Goal: Information Seeking & Learning: Learn about a topic

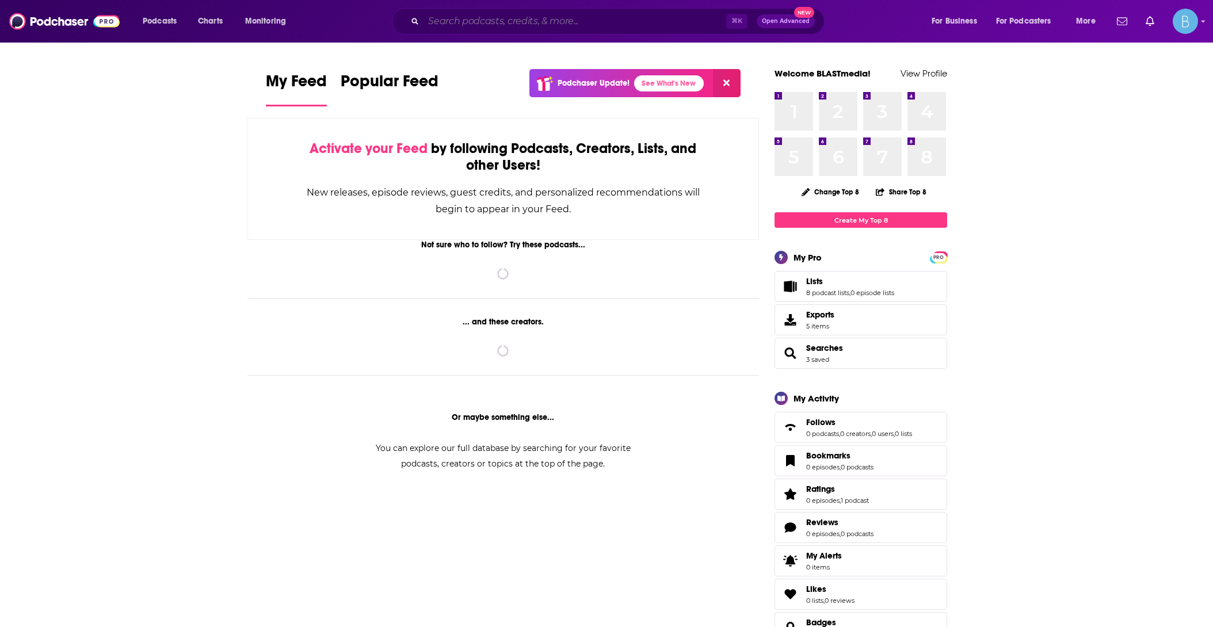
click at [550, 22] on input "Search podcasts, credits, & more..." at bounding box center [575, 21] width 303 height 18
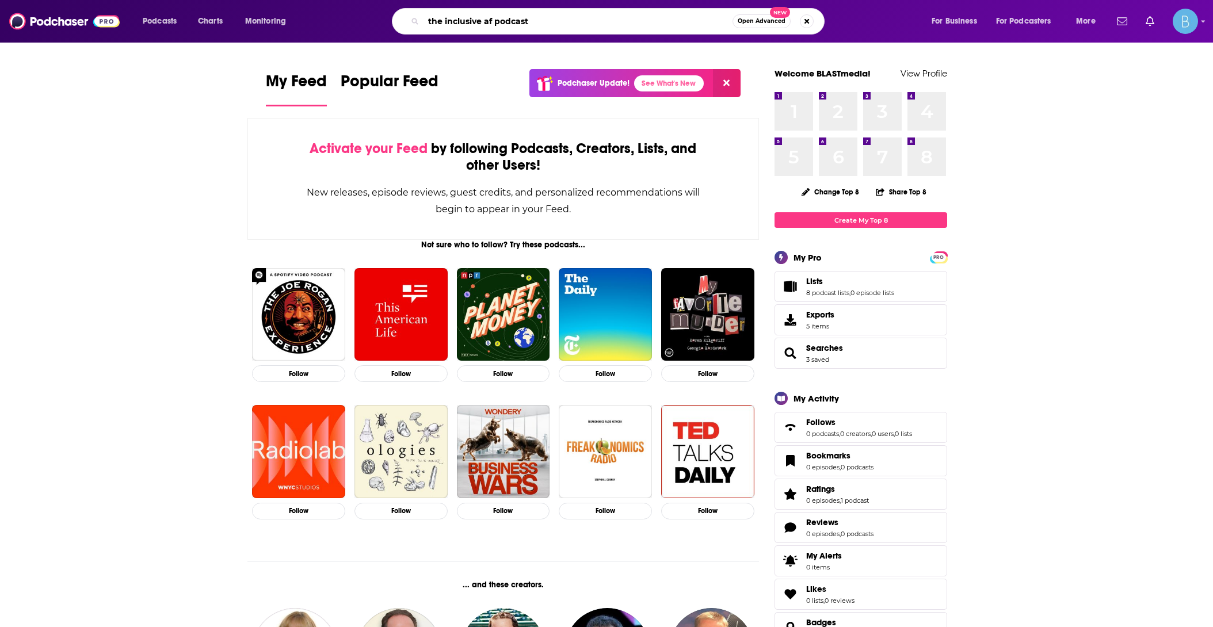
type input "the inclusive af podcast"
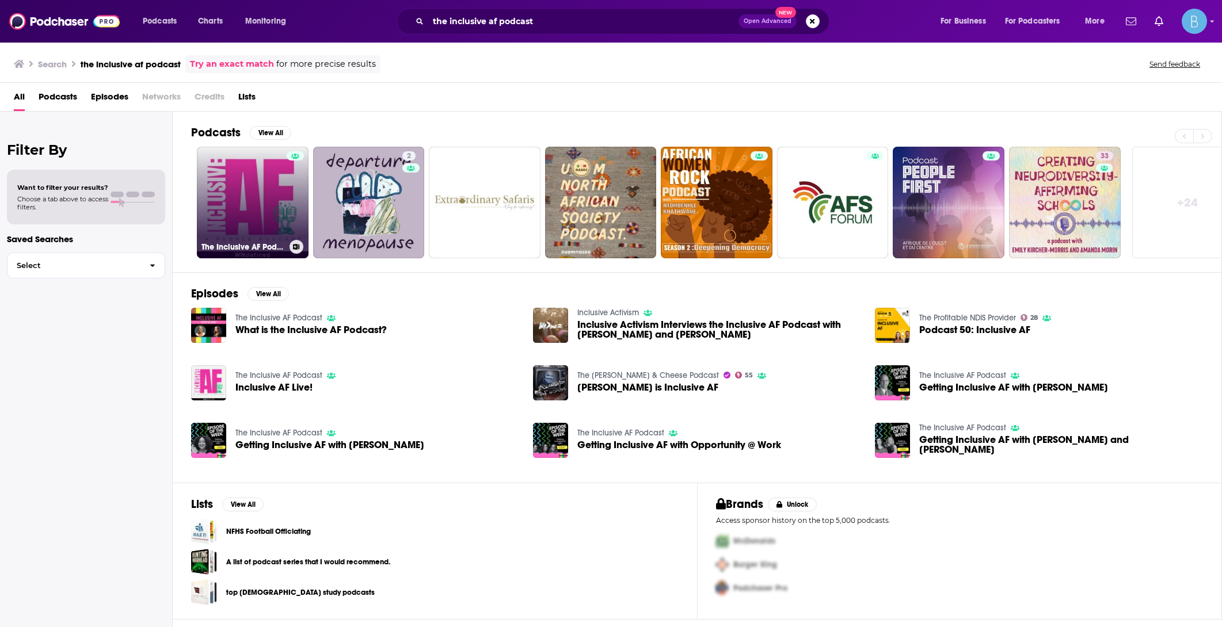
click at [239, 191] on link "The Inclusive AF Podcast" at bounding box center [253, 203] width 112 height 112
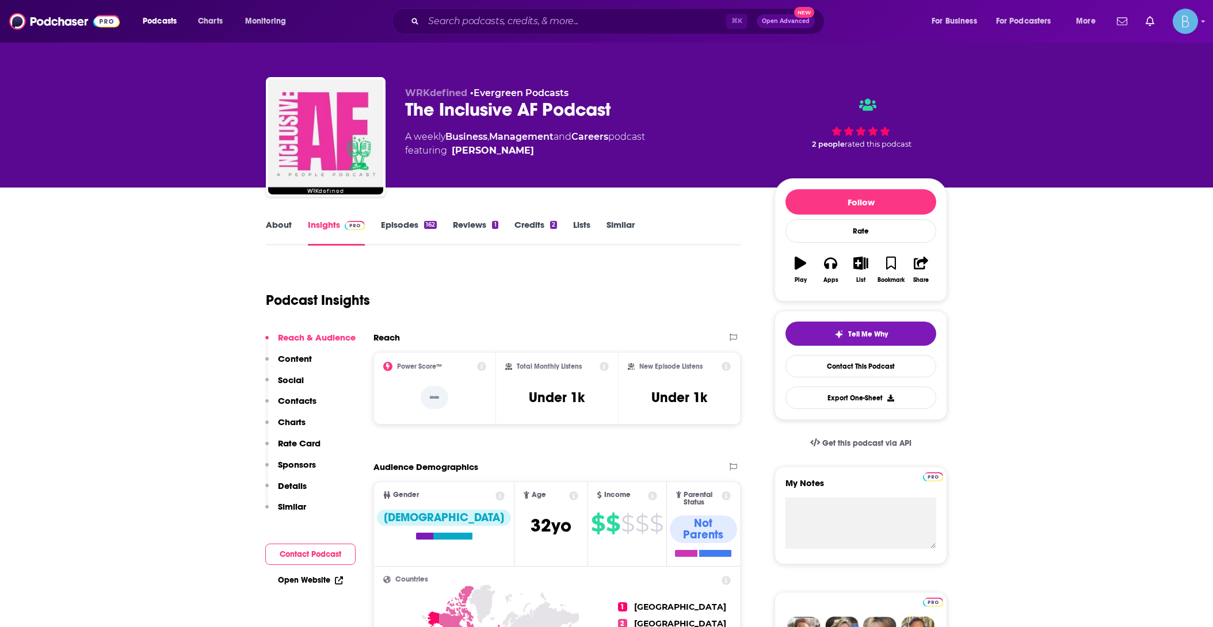
click at [398, 222] on link "Episodes 162" at bounding box center [409, 232] width 56 height 26
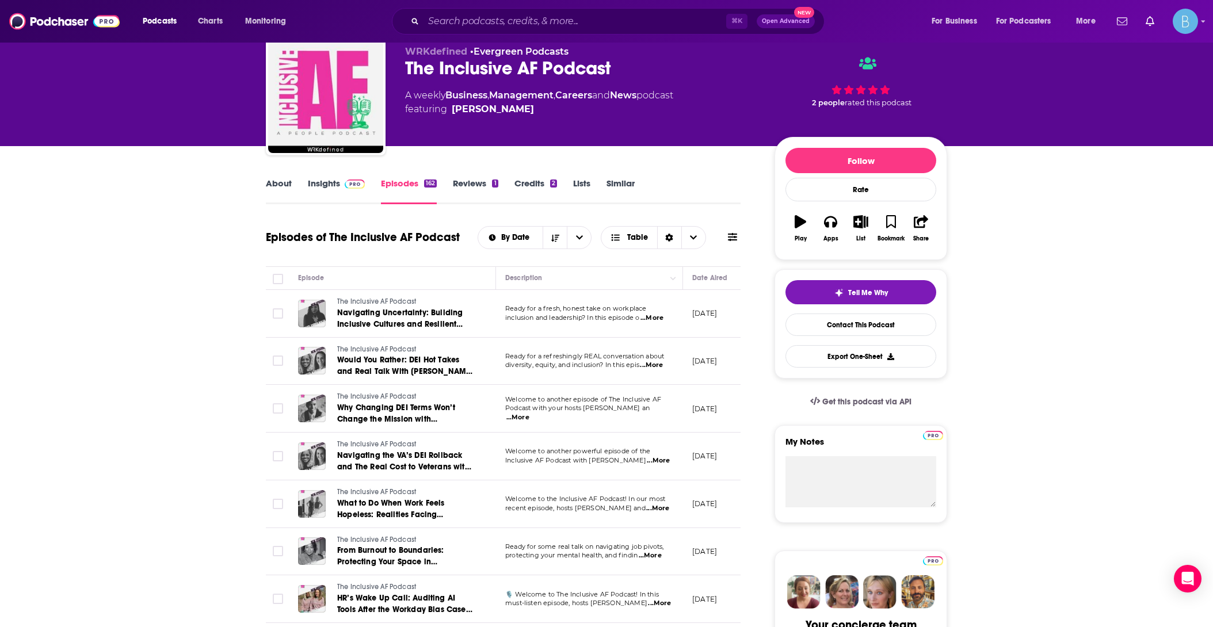
scroll to position [51, 0]
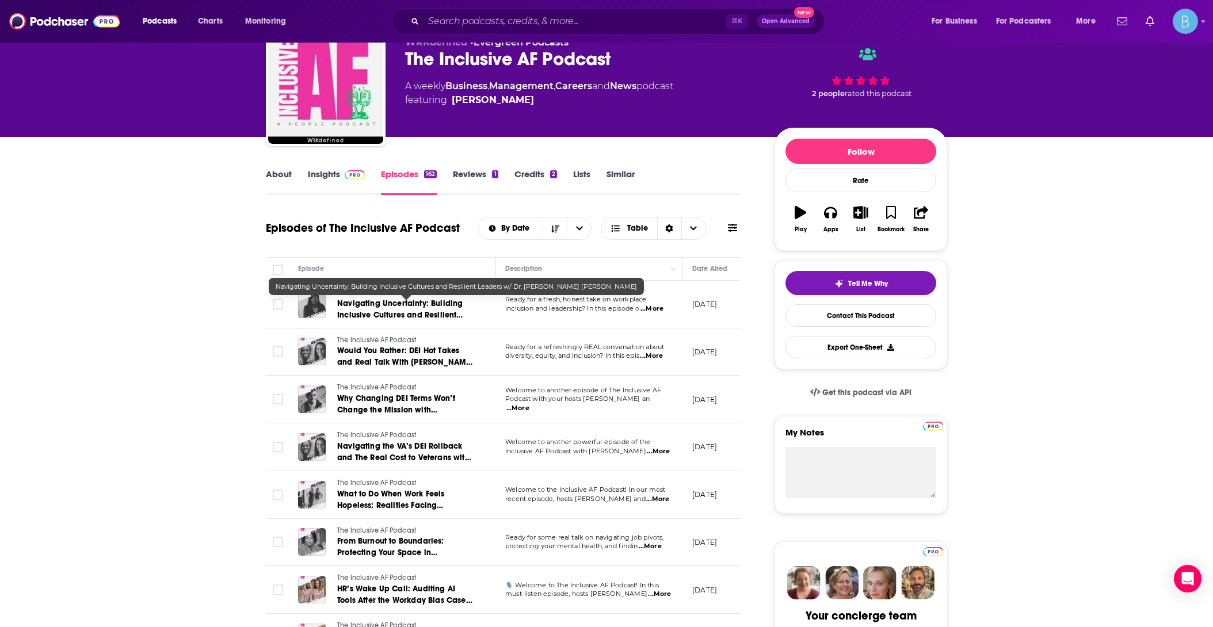
click at [375, 306] on span "Navigating Uncertainty: Building Inclusive Cultures and Resilient Leaders w/ Dr…" at bounding box center [399, 321] width 125 height 44
